Goal: Transaction & Acquisition: Book appointment/travel/reservation

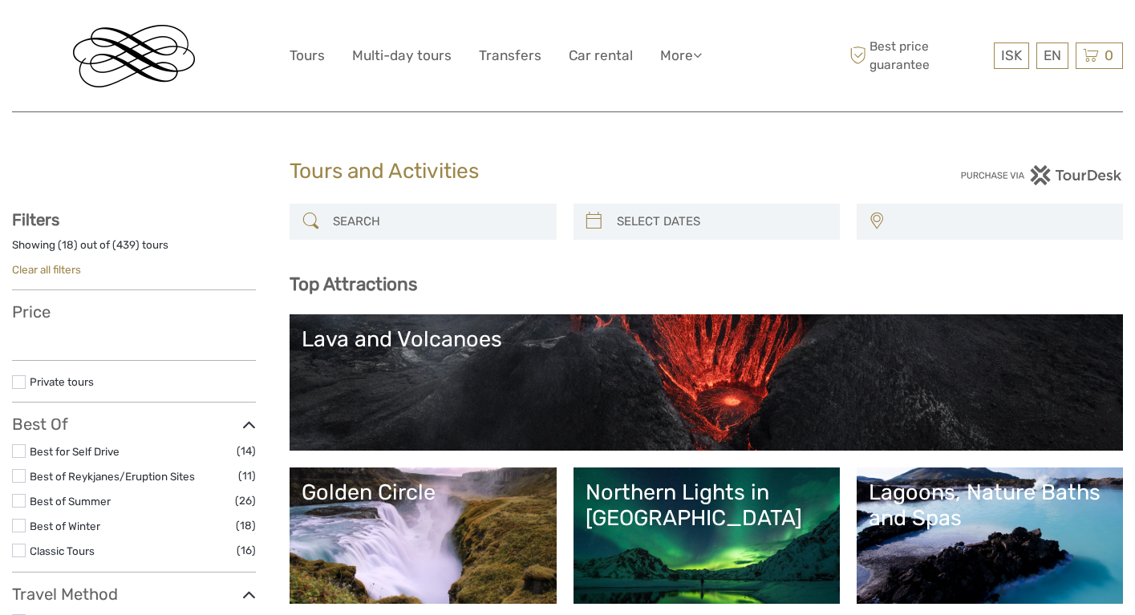
select select
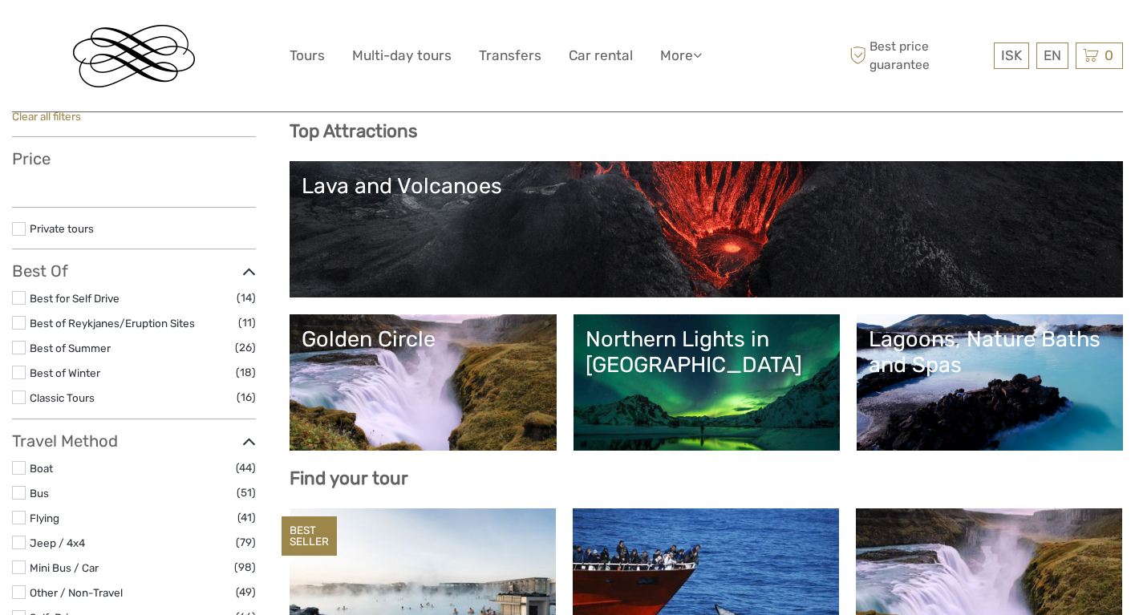
select select
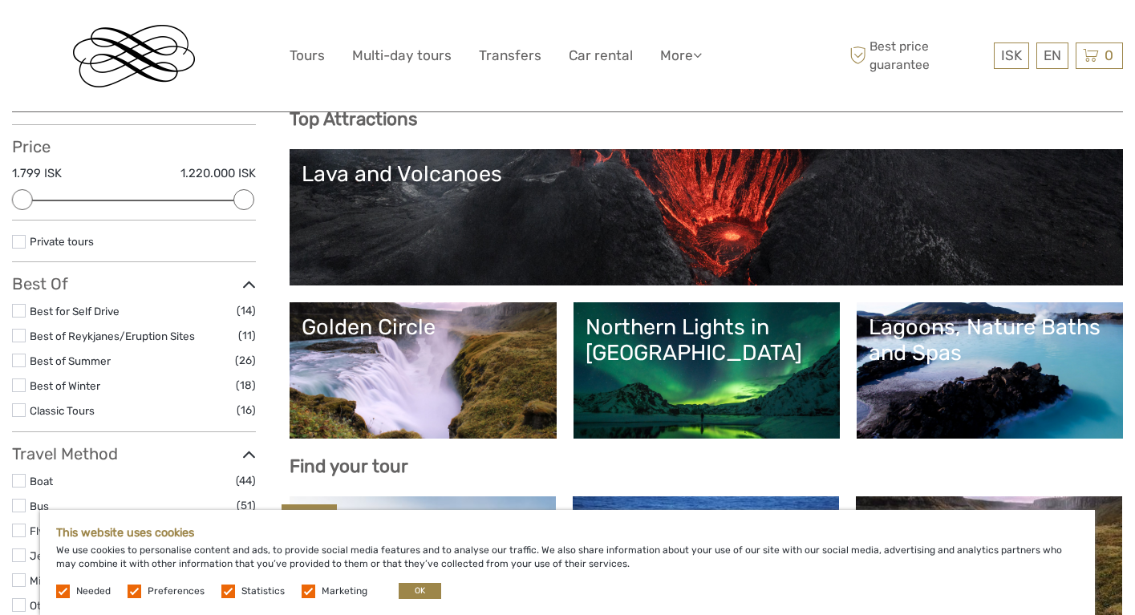
scroll to position [172, 0]
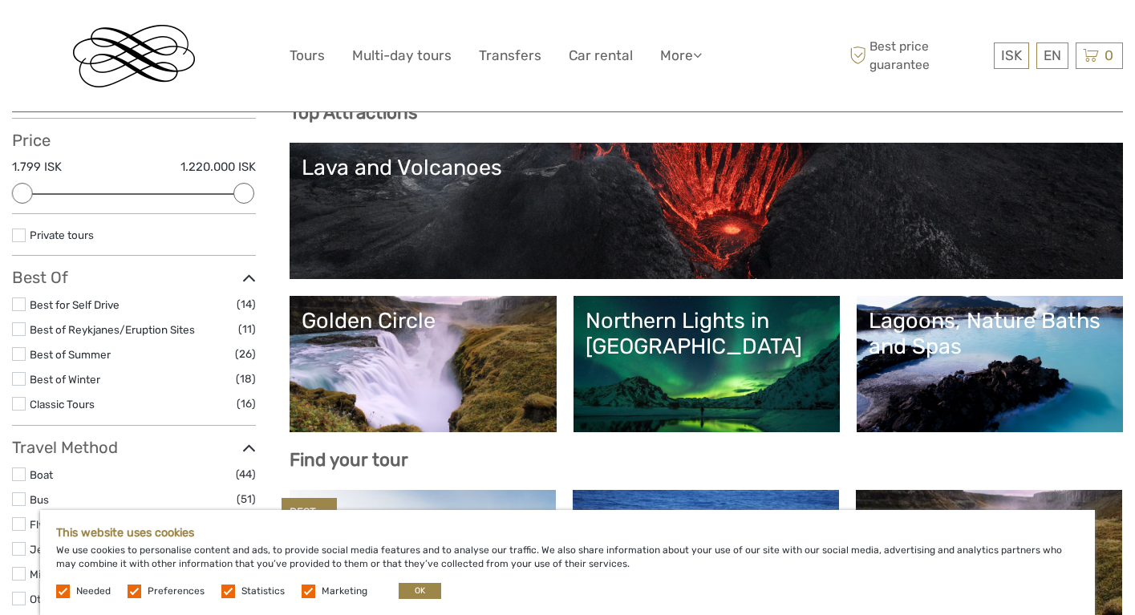
click at [983, 364] on link "Lagoons, Nature Baths and Spas" at bounding box center [990, 364] width 242 height 112
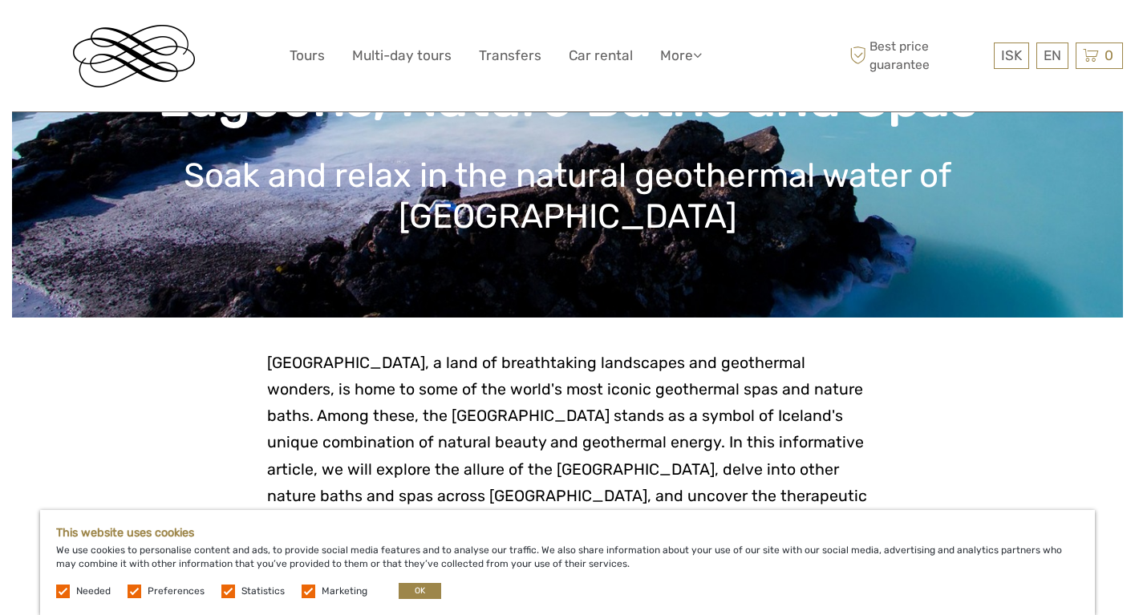
drag, startPoint x: 137, startPoint y: 596, endPoint x: 195, endPoint y: 595, distance: 57.8
click at [139, 596] on label at bounding box center [135, 592] width 14 height 14
click at [0, 0] on input "checkbox" at bounding box center [0, 0] width 0 height 0
drag, startPoint x: 228, startPoint y: 591, endPoint x: 271, endPoint y: 597, distance: 43.8
click at [228, 591] on label at bounding box center [228, 592] width 14 height 14
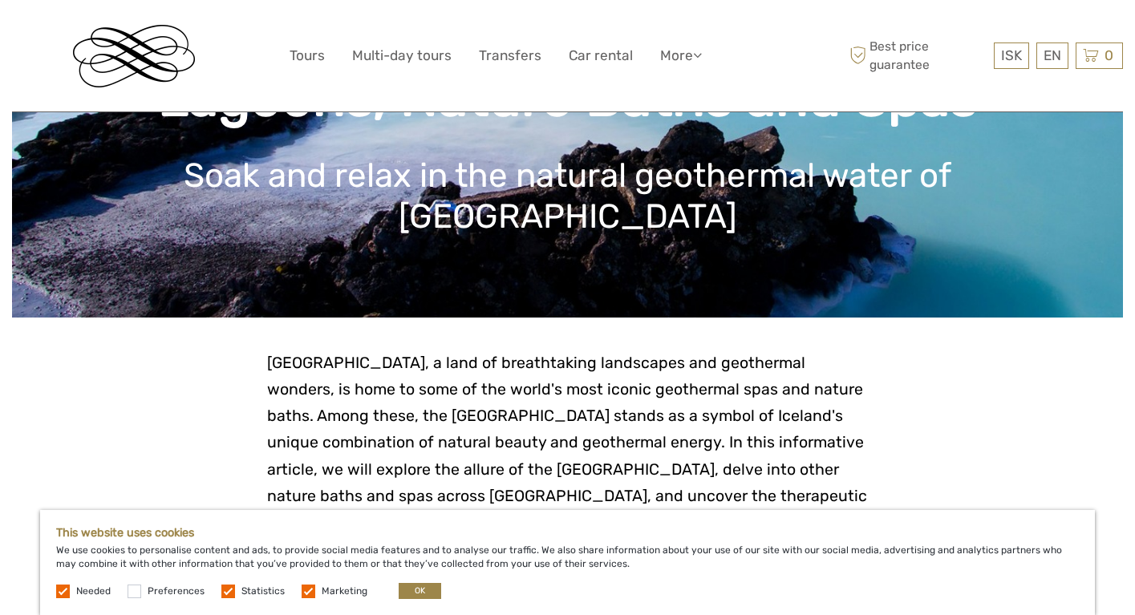
click at [0, 0] on input "checkbox" at bounding box center [0, 0] width 0 height 0
click at [305, 593] on label at bounding box center [309, 592] width 14 height 14
click at [0, 0] on input "checkbox" at bounding box center [0, 0] width 0 height 0
drag, startPoint x: 424, startPoint y: 594, endPoint x: 453, endPoint y: 584, distance: 30.4
click at [424, 593] on button "OK" at bounding box center [420, 591] width 43 height 16
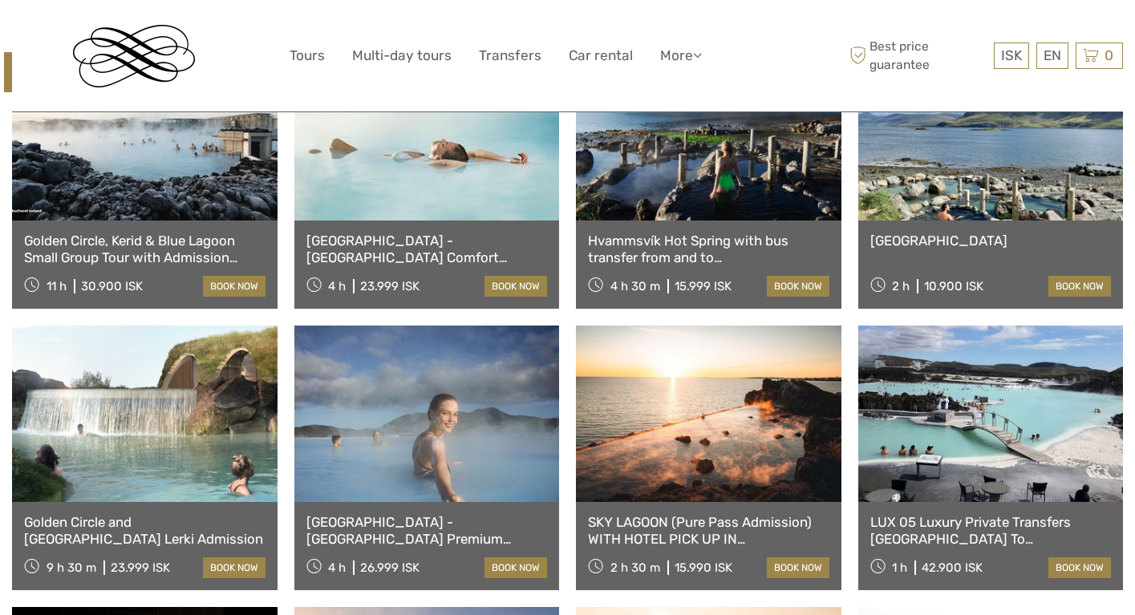
scroll to position [741, 0]
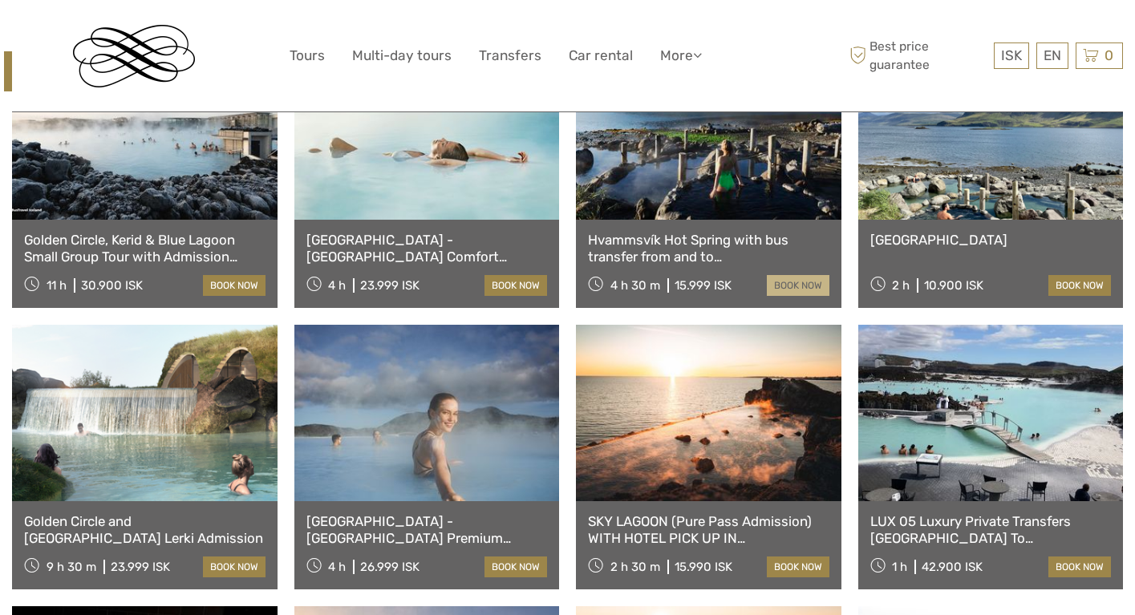
click at [798, 286] on link "book now" at bounding box center [798, 285] width 63 height 21
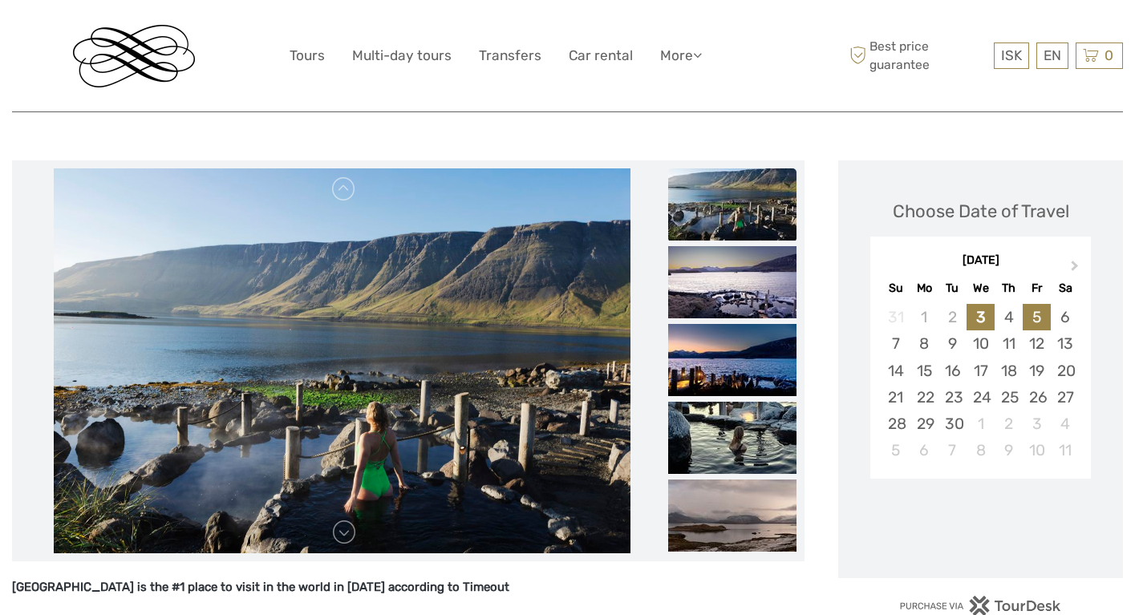
scroll to position [178, 0]
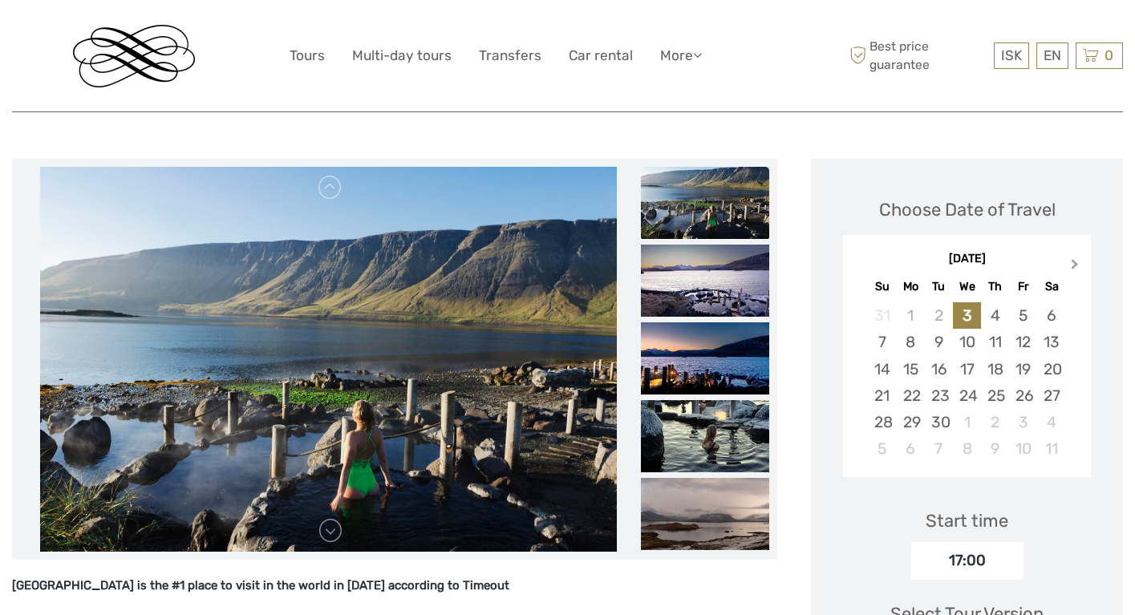
click at [1075, 262] on span "Next Month" at bounding box center [1075, 267] width 0 height 23
click at [981, 316] on div "1" at bounding box center [967, 316] width 28 height 26
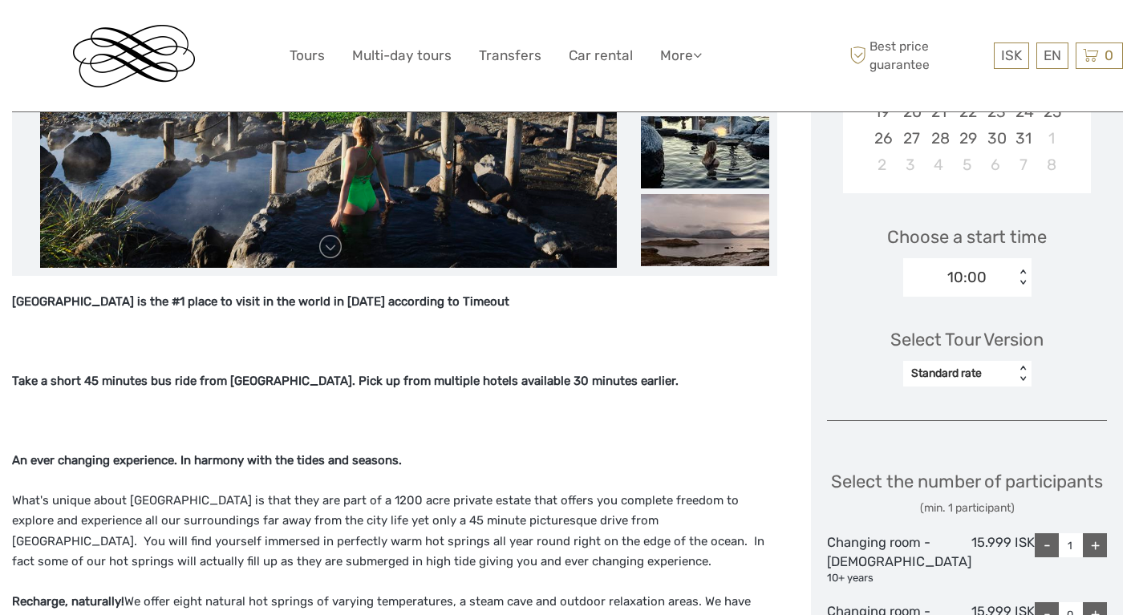
scroll to position [464, 0]
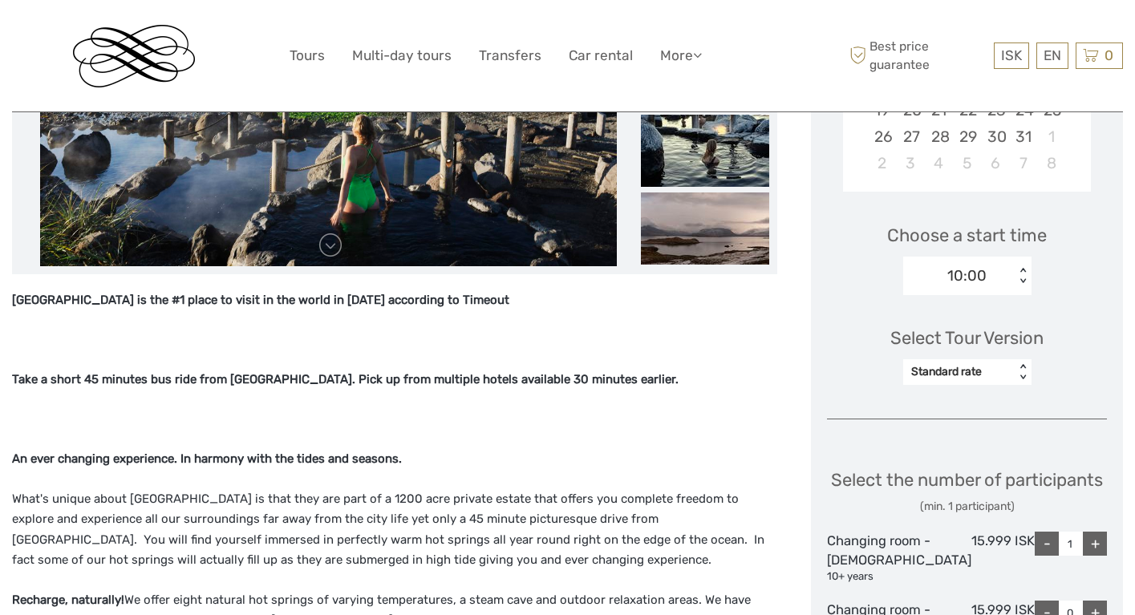
click at [1030, 365] on div "< >" at bounding box center [1023, 372] width 14 height 17
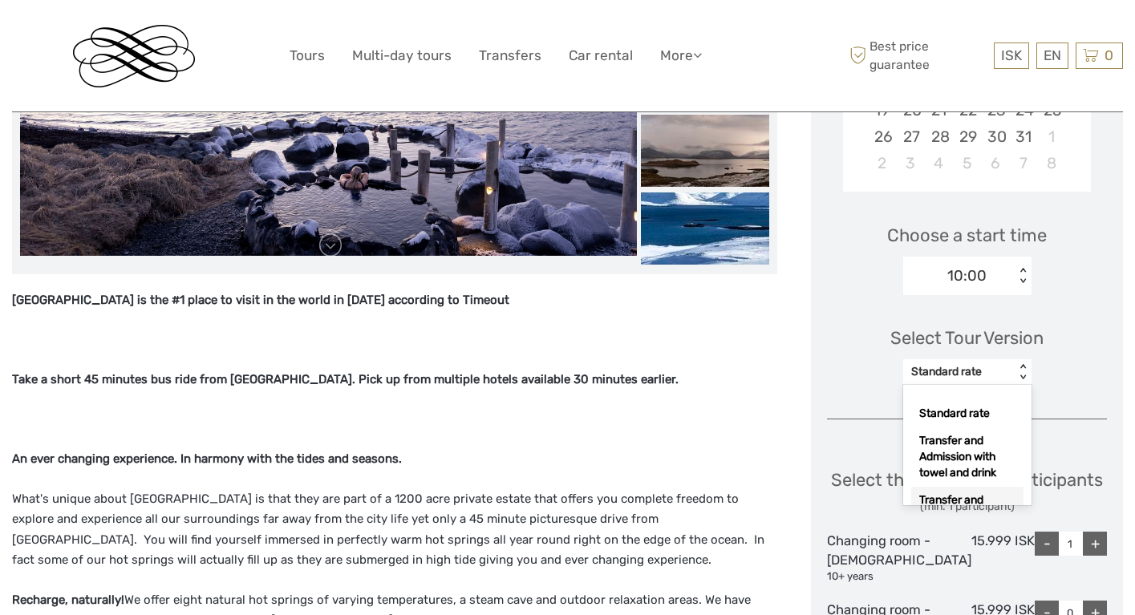
click at [992, 497] on div "Transfer and admission with towel, wading shoes and drink" at bounding box center [968, 524] width 112 height 75
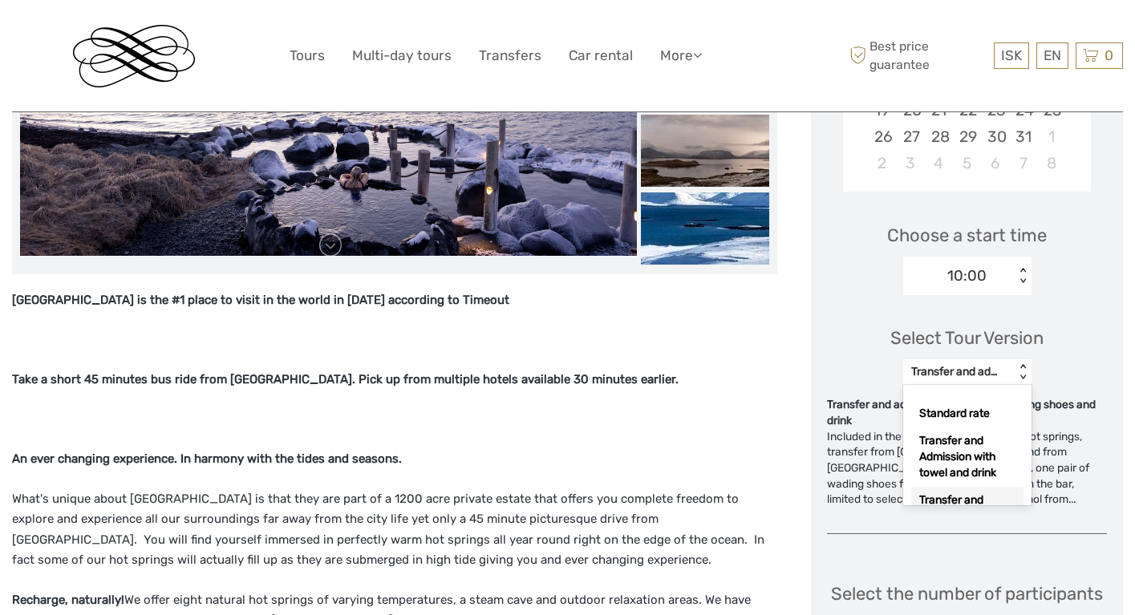
click at [1030, 364] on div "< >" at bounding box center [1023, 372] width 14 height 17
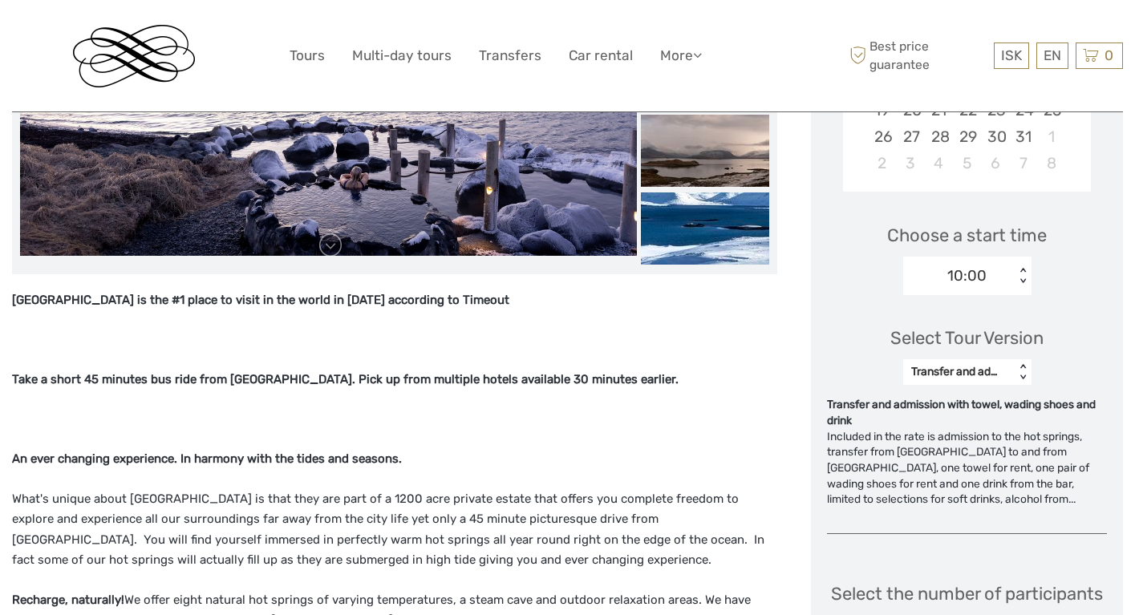
click at [1030, 364] on div "< >" at bounding box center [1023, 372] width 14 height 17
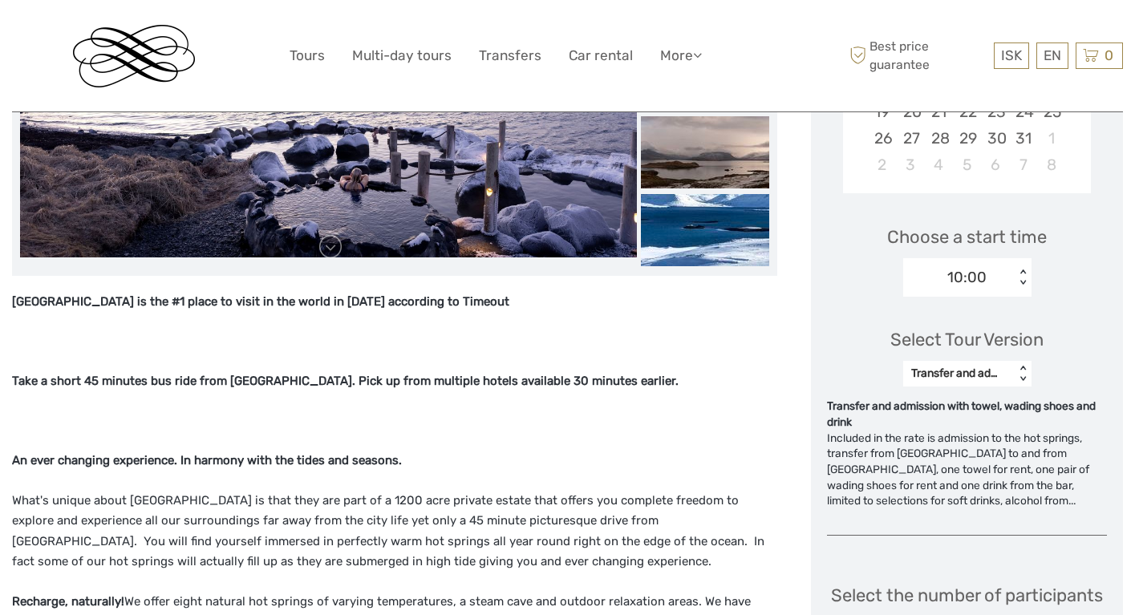
scroll to position [457, 0]
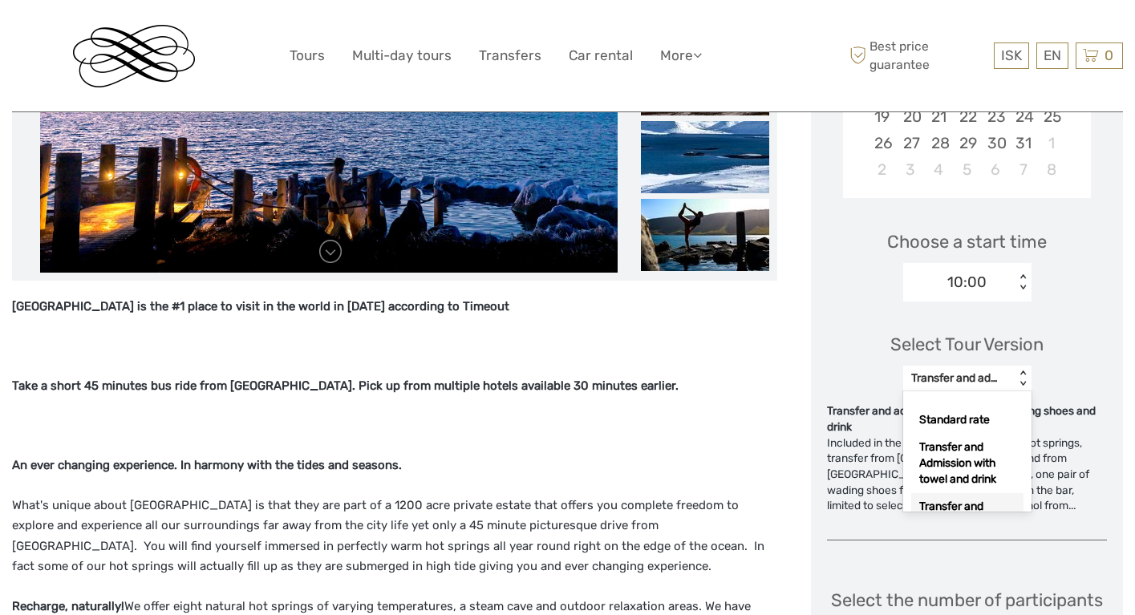
click at [1030, 377] on div "< >" at bounding box center [1023, 379] width 14 height 17
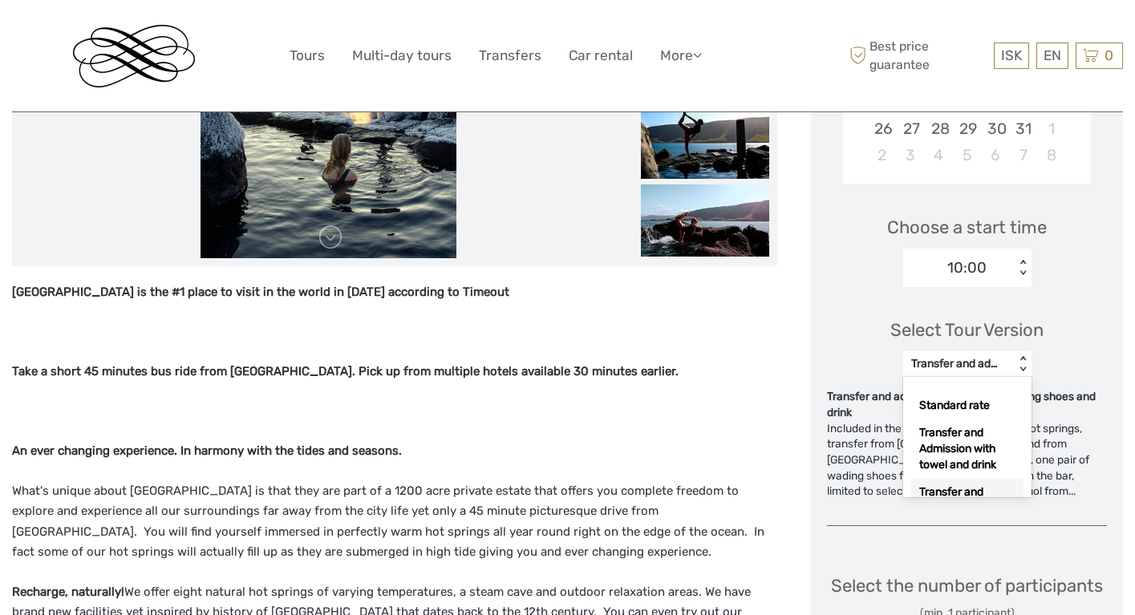
click at [988, 482] on div "Transfer and admission with towel, wading shoes and drink" at bounding box center [968, 516] width 112 height 75
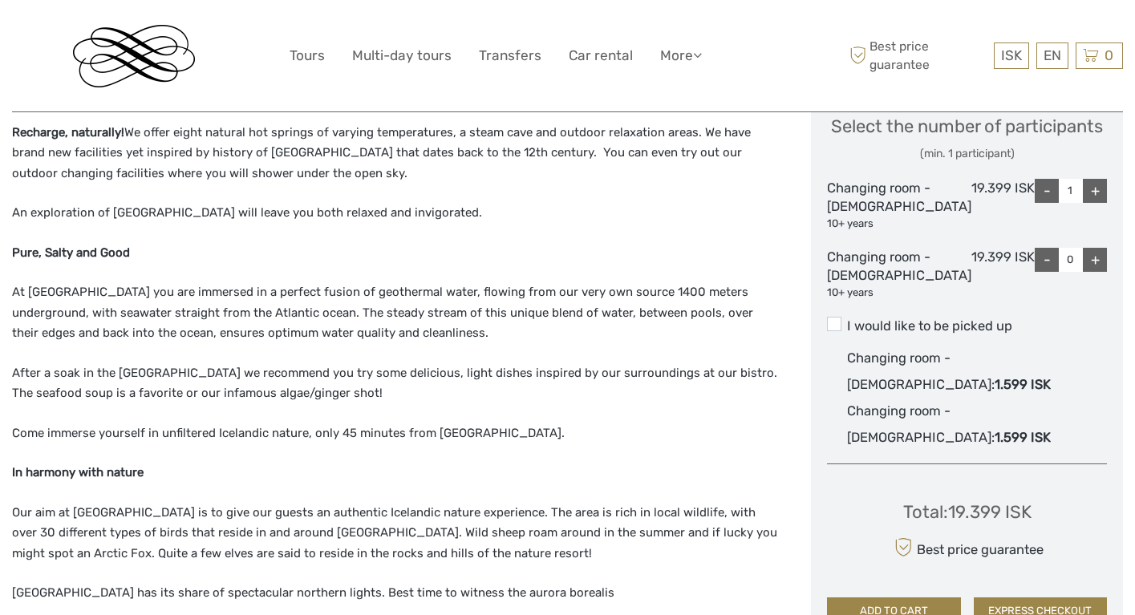
scroll to position [931, 0]
click at [1098, 273] on div "+" at bounding box center [1095, 261] width 24 height 24
type input "1"
click at [842, 332] on span at bounding box center [834, 325] width 14 height 14
click at [847, 321] on input "I would like to be picked up" at bounding box center [847, 321] width 0 height 0
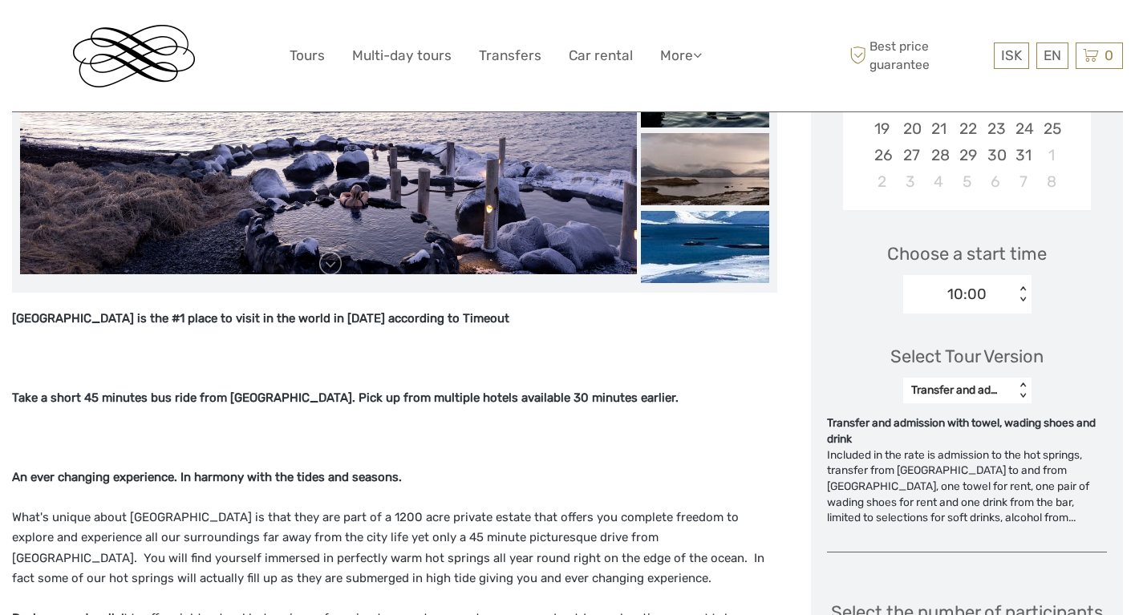
scroll to position [445, 0]
click at [1030, 297] on div "< >" at bounding box center [1023, 294] width 14 height 17
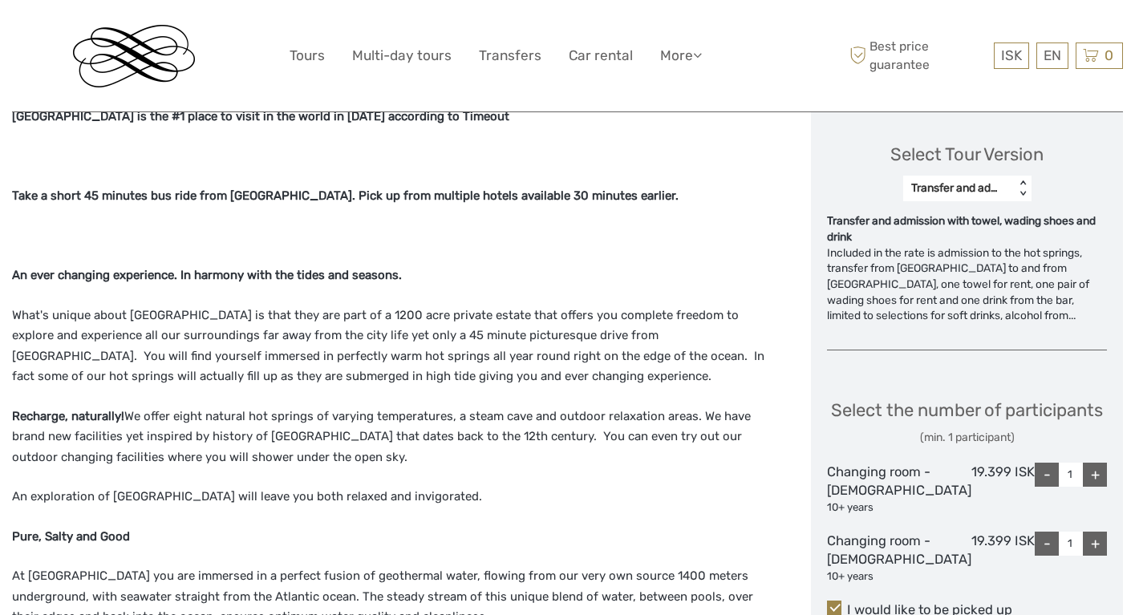
scroll to position [595, 0]
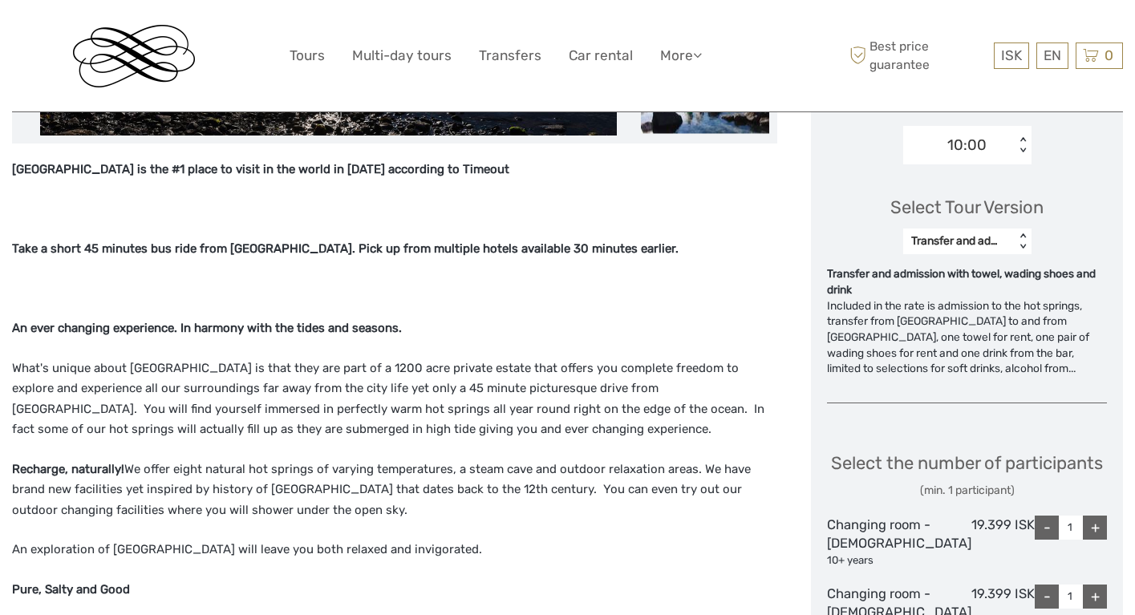
click at [979, 442] on div "Select the number of participants (min. 1 participant) Changing room - Female 1…" at bounding box center [967, 537] width 280 height 217
